Goal: Navigation & Orientation: Find specific page/section

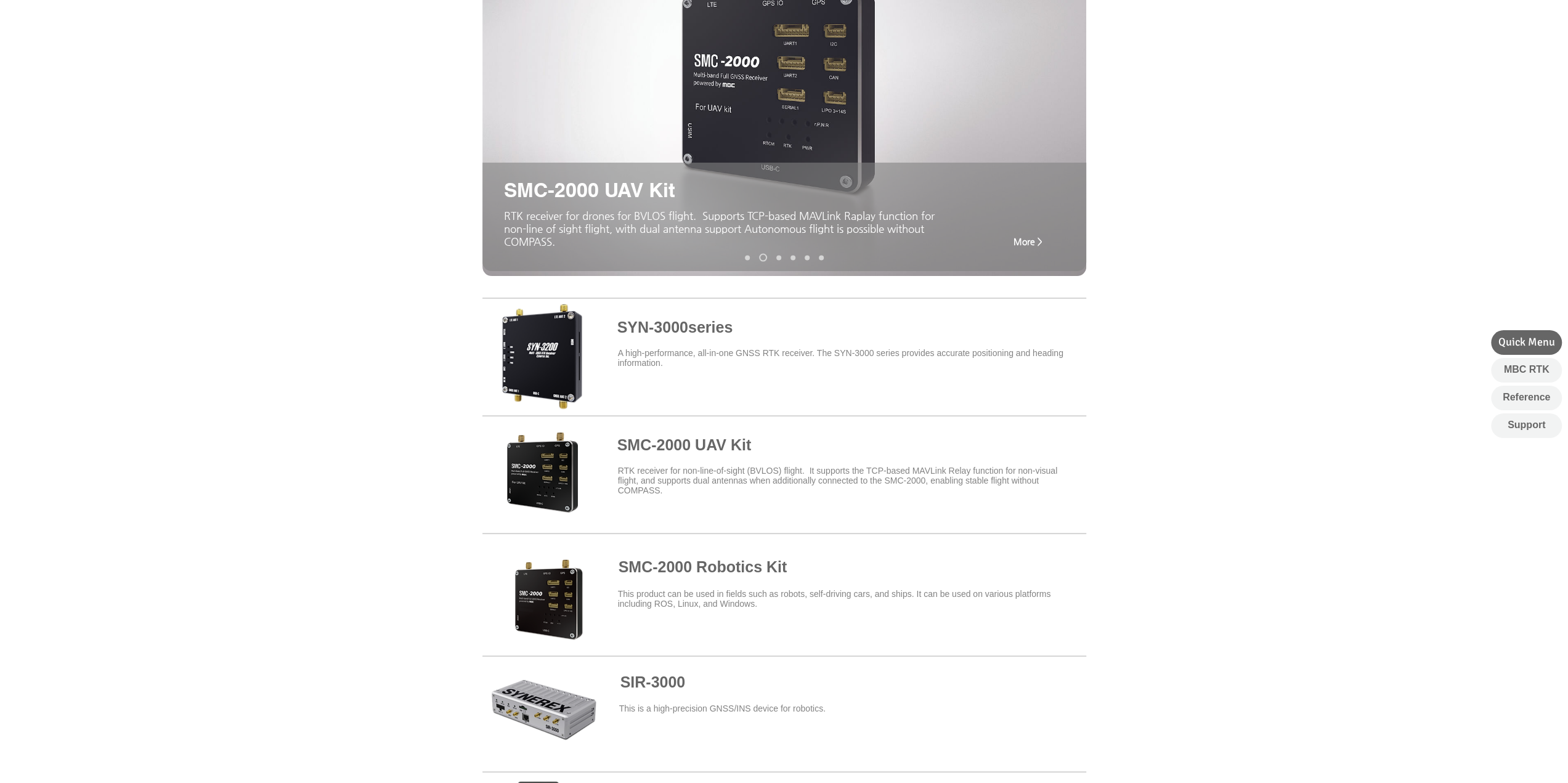
scroll to position [308, 0]
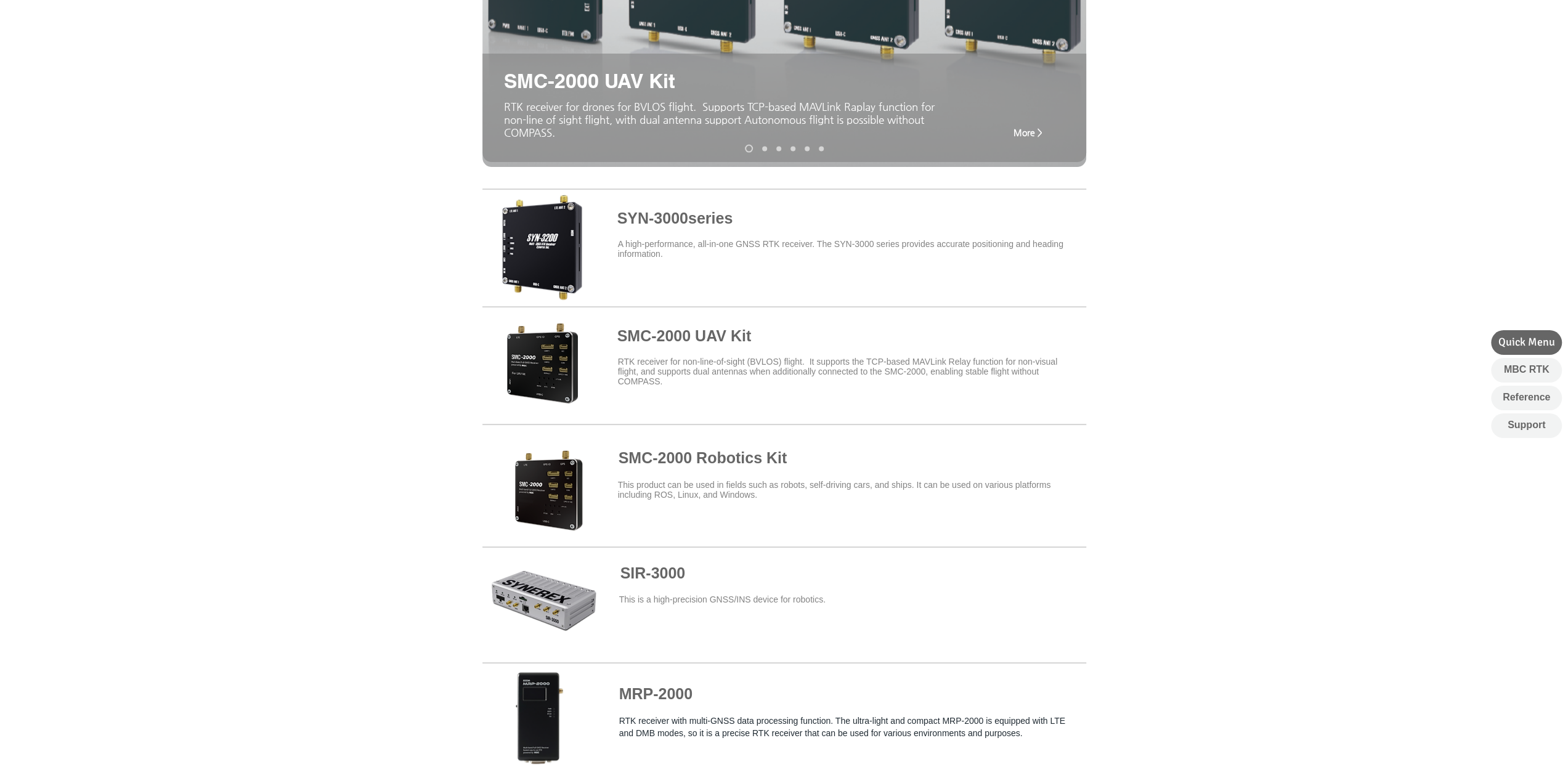
click at [685, 218] on span at bounding box center [784, 245] width 604 height 108
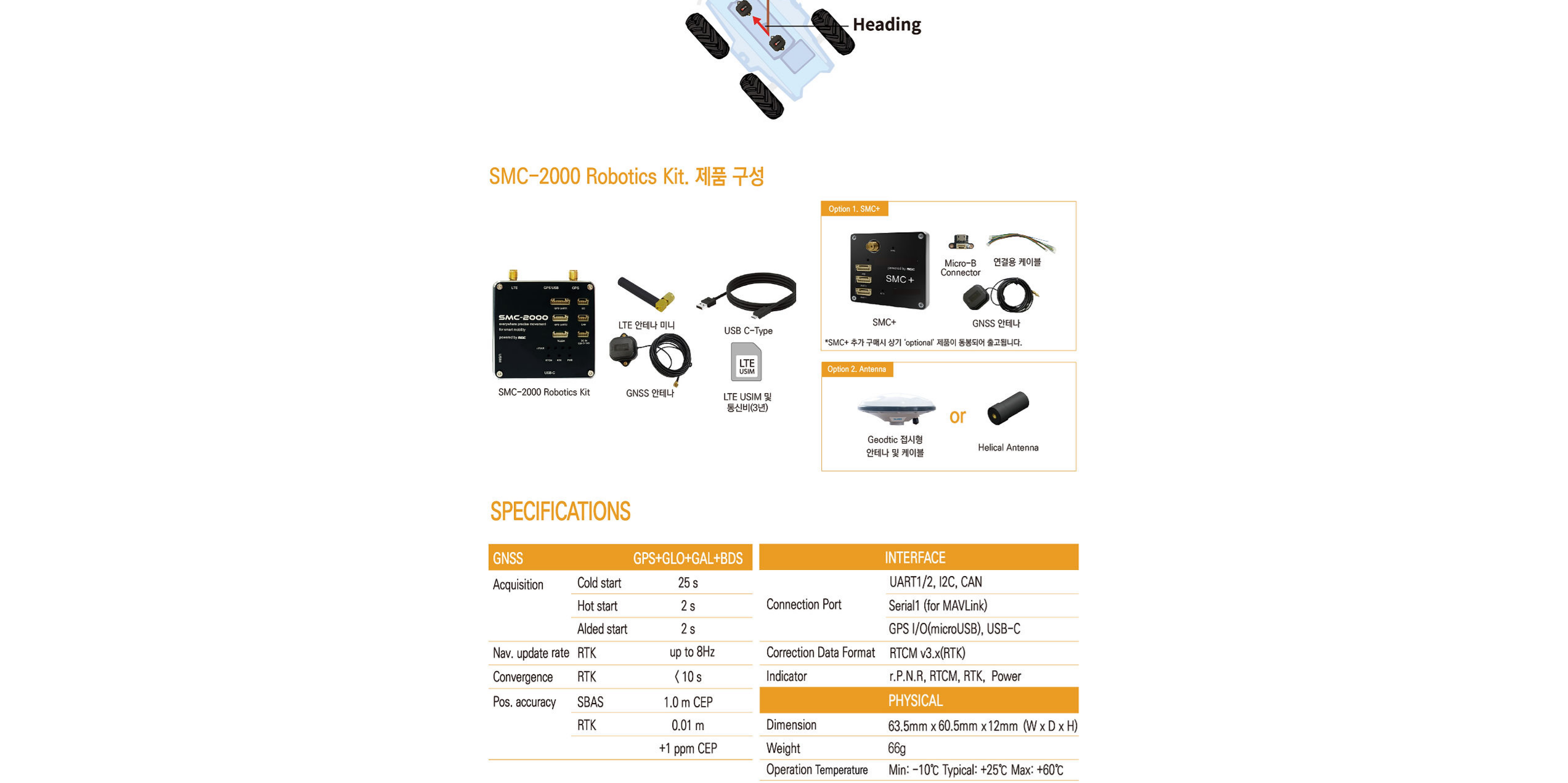
scroll to position [6282, 0]
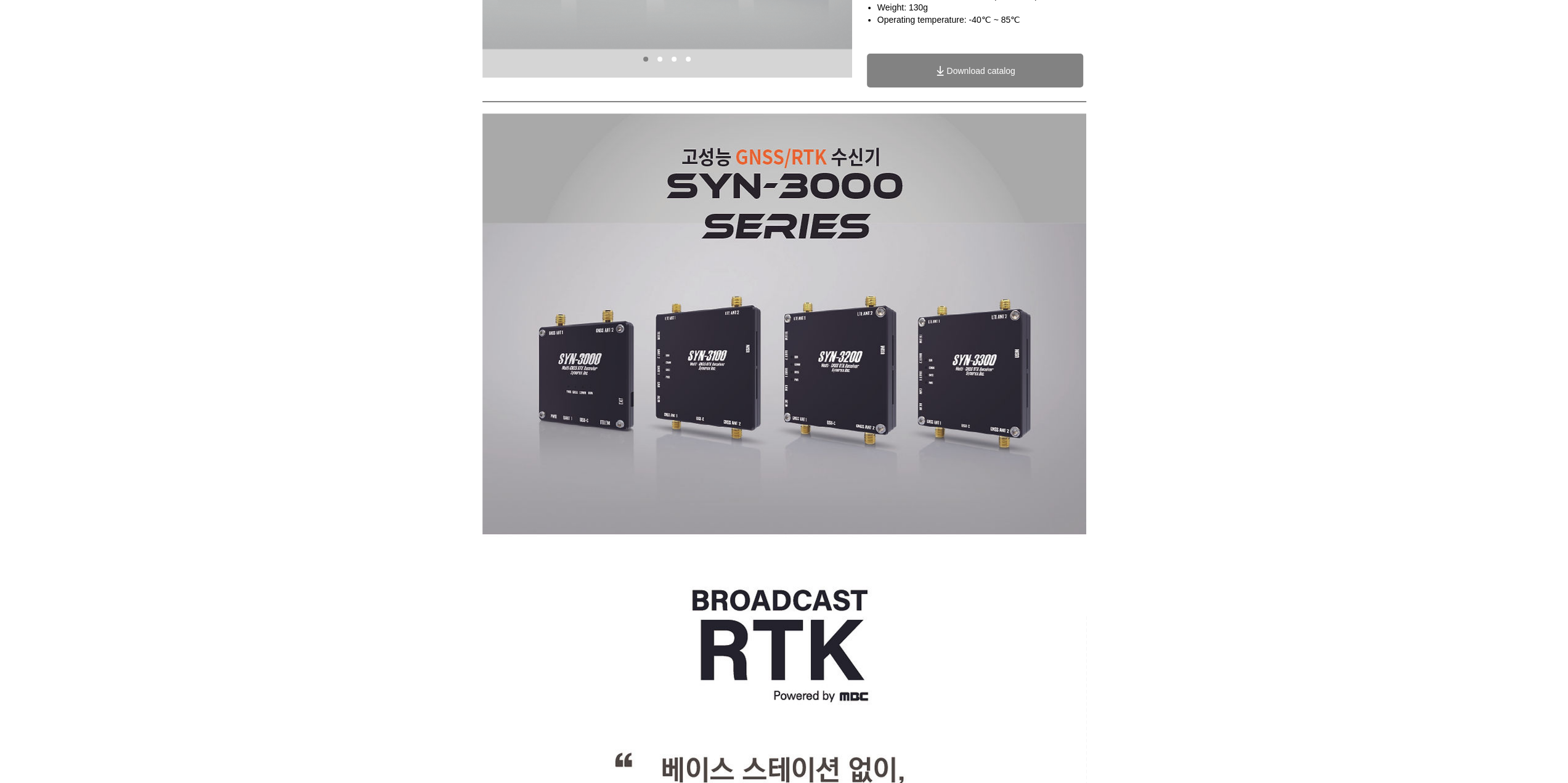
scroll to position [308, 0]
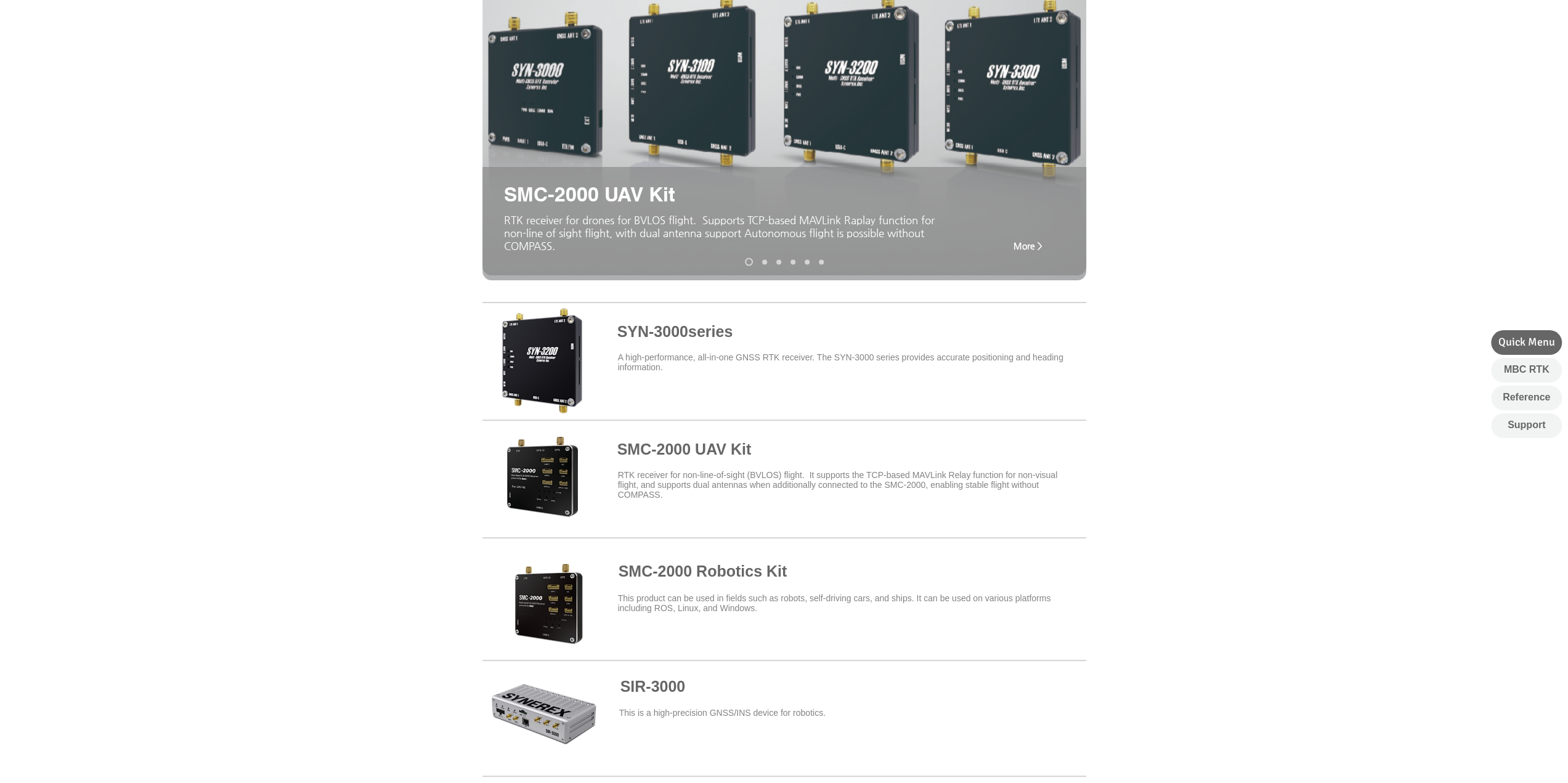
scroll to position [247, 0]
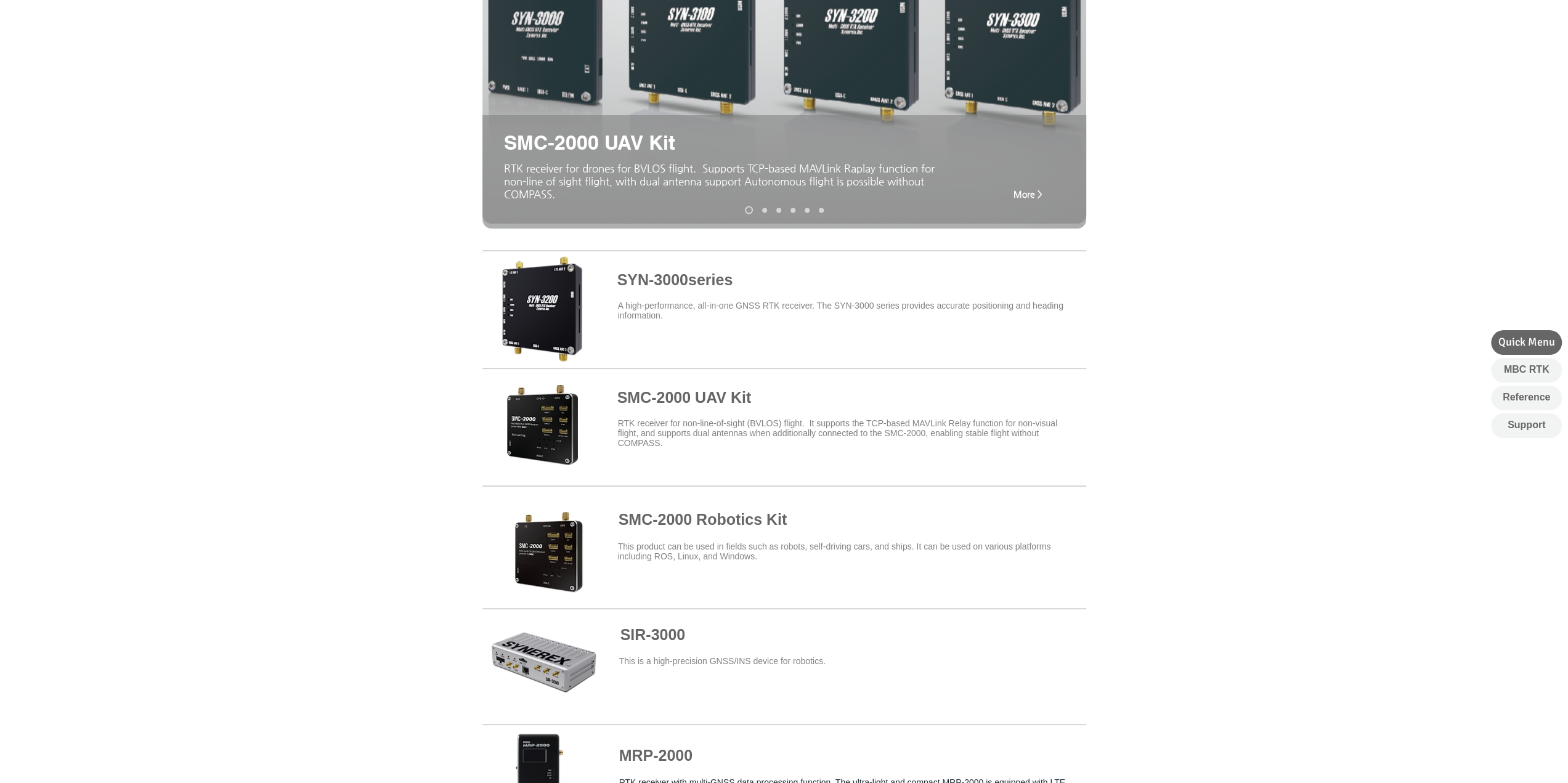
click at [720, 519] on span at bounding box center [784, 542] width 604 height 108
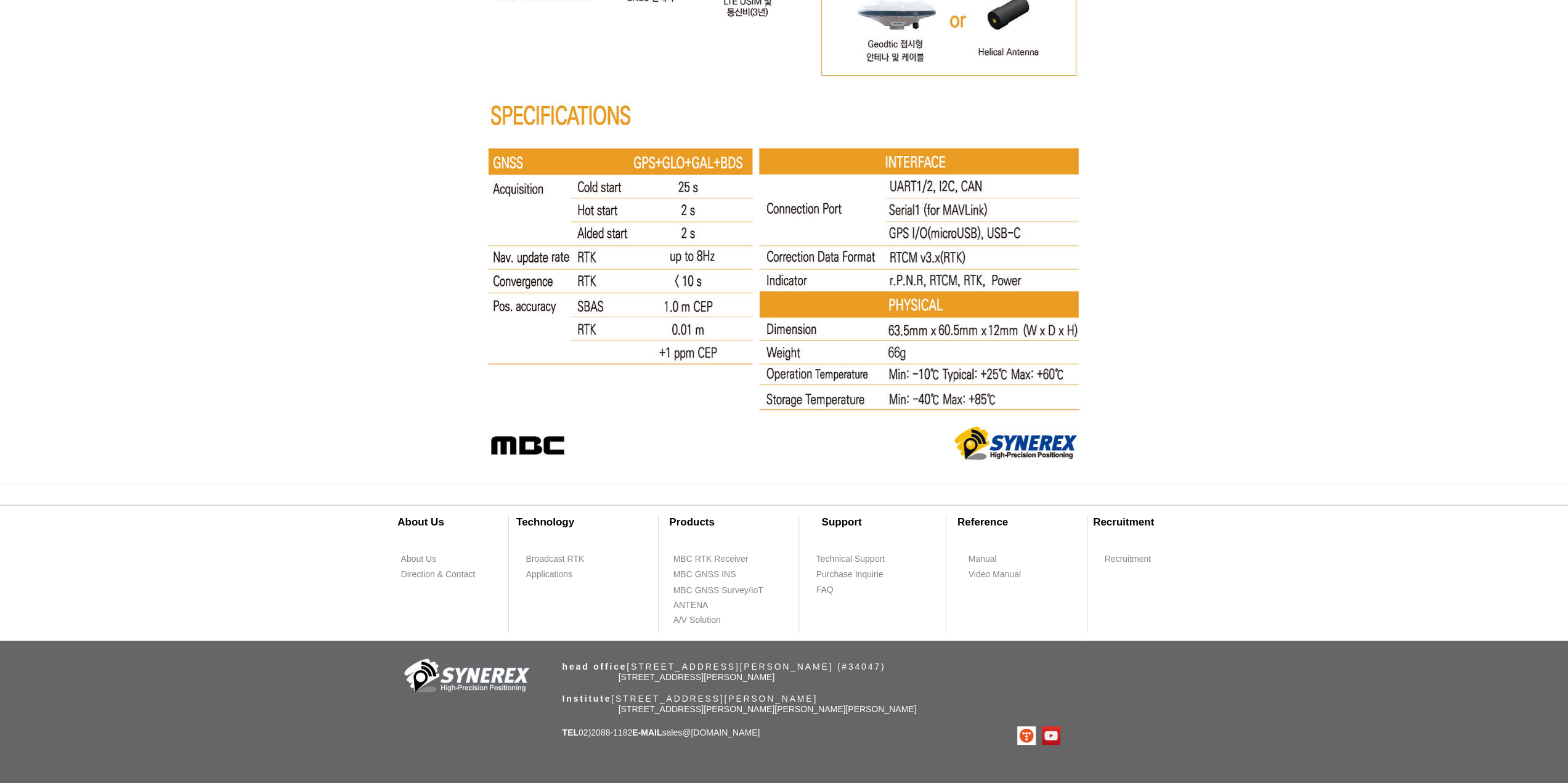
scroll to position [6516, 0]
